Goal: Task Accomplishment & Management: Use online tool/utility

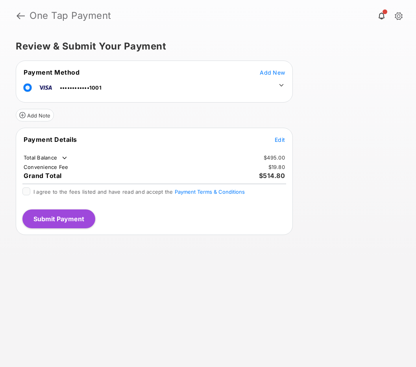
click at [280, 85] on icon at bounding box center [281, 85] width 4 height 2
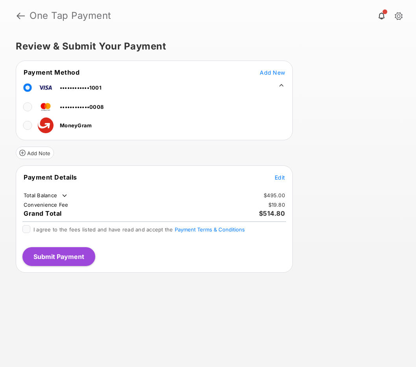
click at [278, 73] on span "Add New" at bounding box center [272, 72] width 25 height 7
